Goal: Information Seeking & Learning: Learn about a topic

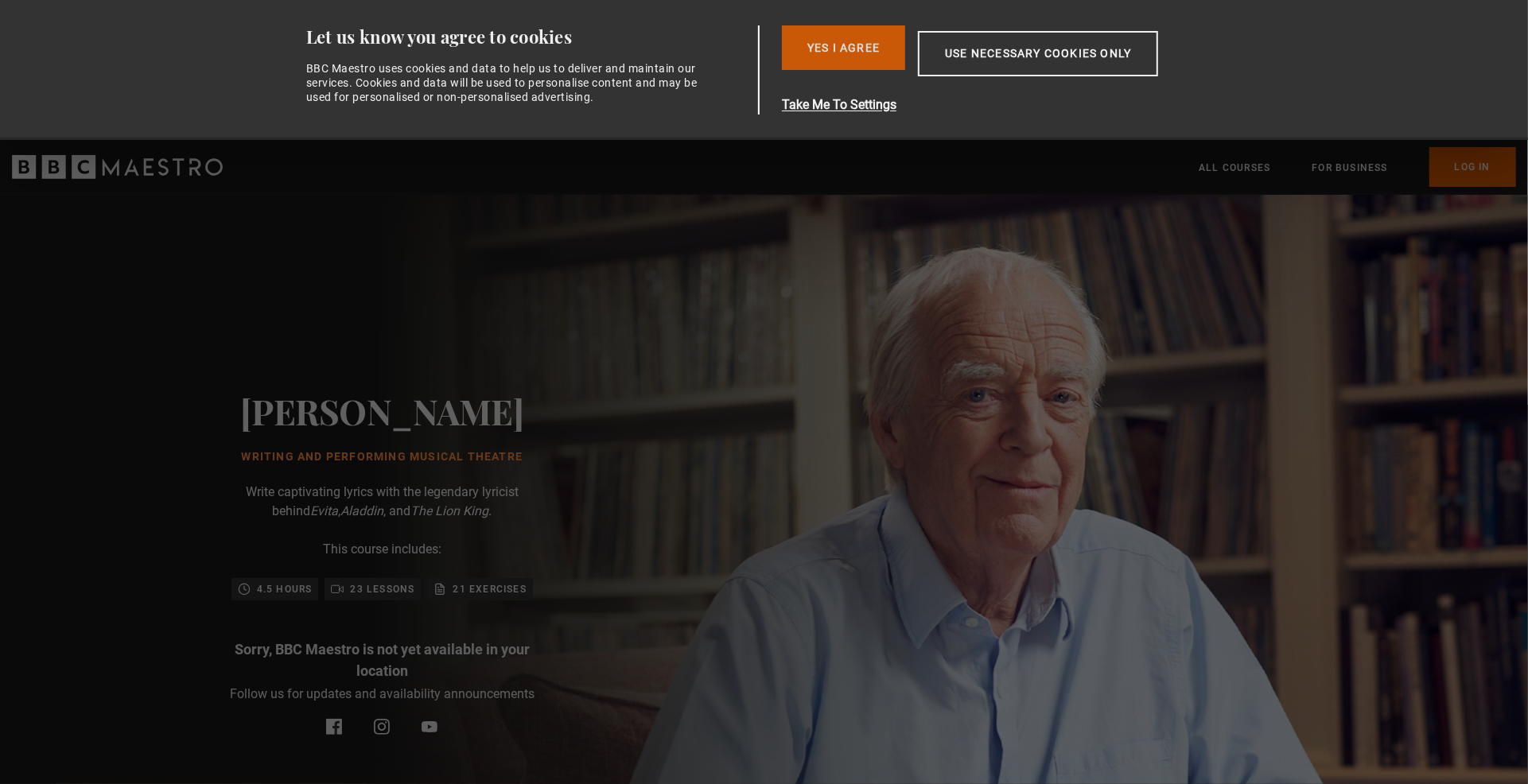
click at [846, 47] on button "Yes I Agree" at bounding box center [843, 48] width 124 height 44
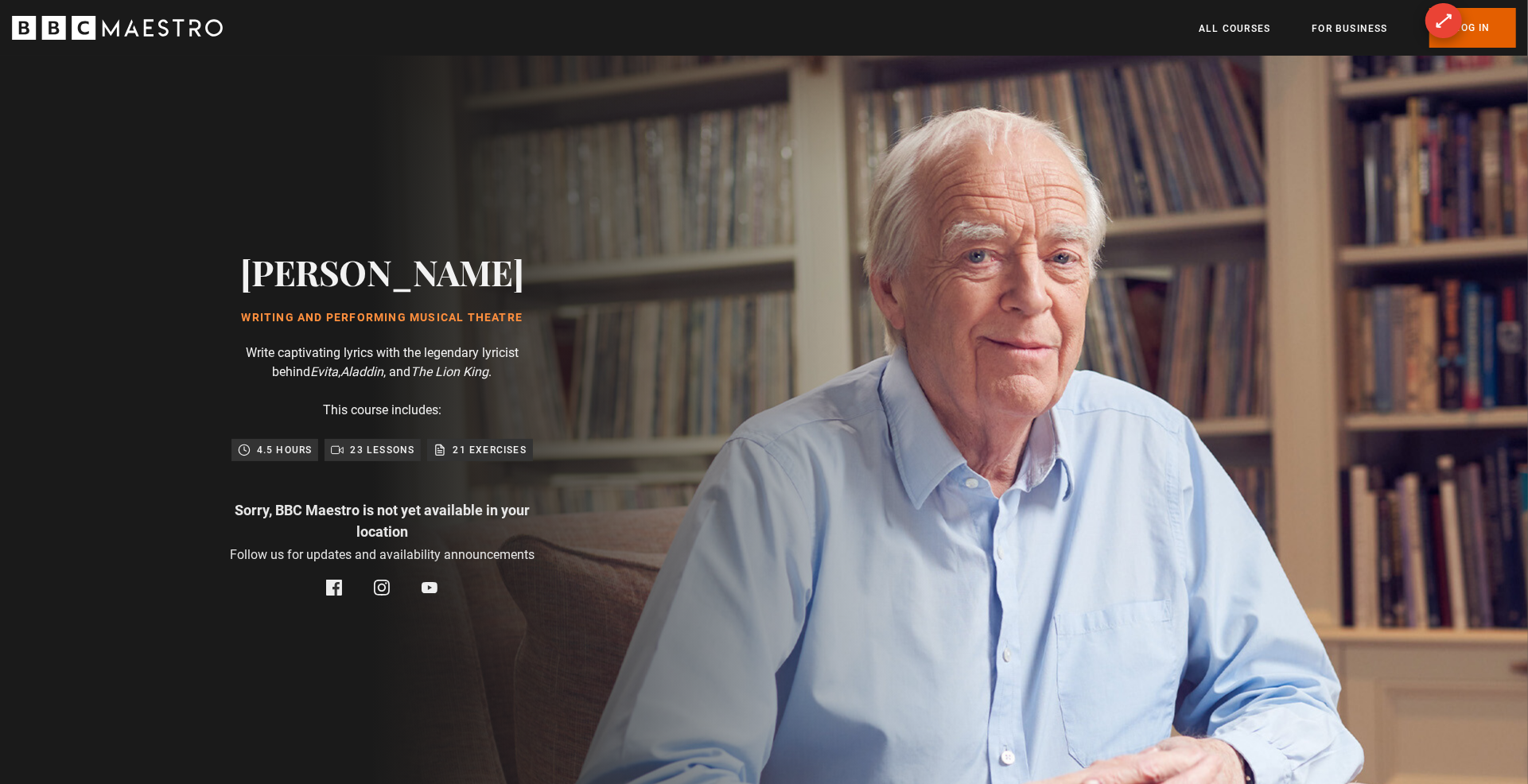
scroll to position [0, 2709]
